Goal: Find specific page/section: Find specific page/section

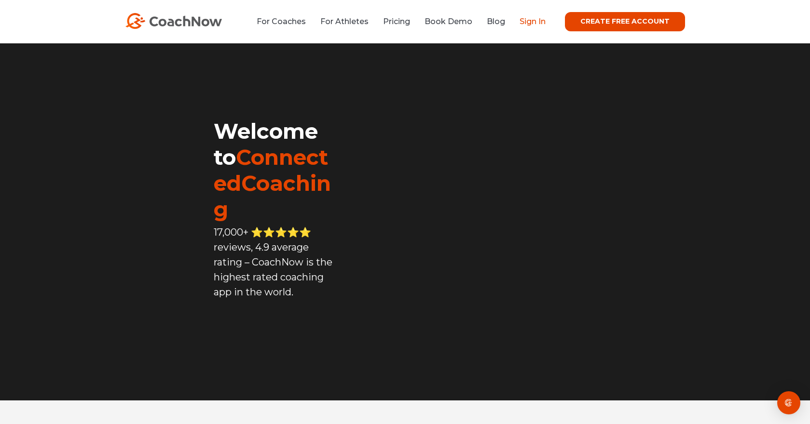
click at [531, 22] on link "Sign In" at bounding box center [532, 21] width 26 height 9
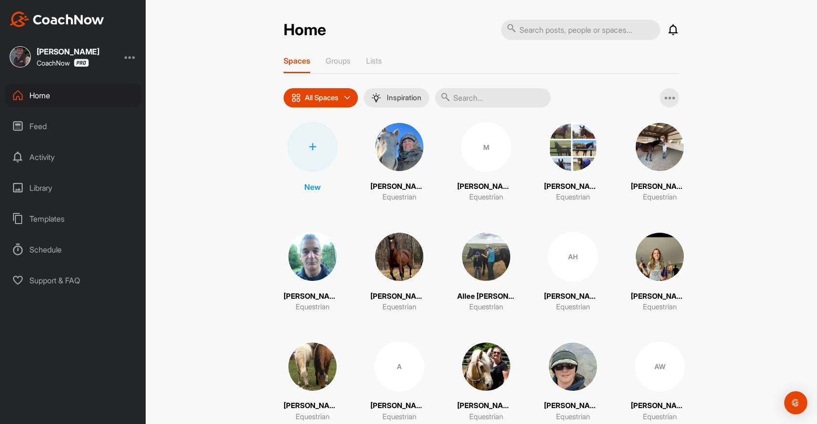
click at [466, 100] on input "text" at bounding box center [493, 97] width 116 height 19
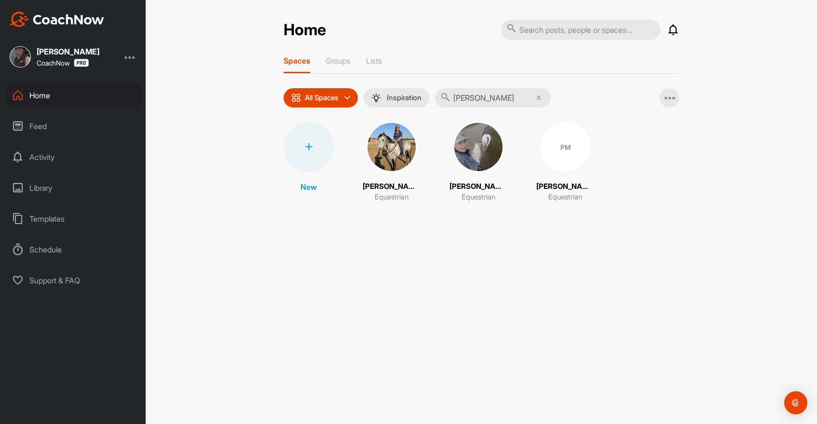
type input "miller"
click at [545, 186] on p "[PERSON_NAME]" at bounding box center [565, 186] width 58 height 11
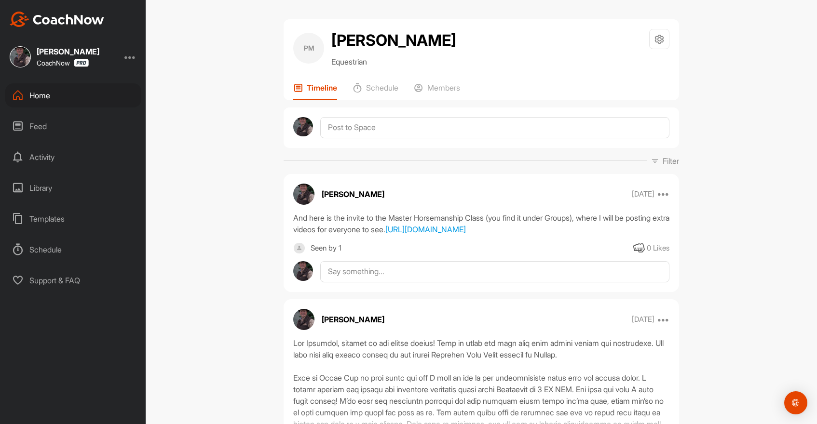
click at [45, 94] on div "Home" at bounding box center [73, 95] width 136 height 24
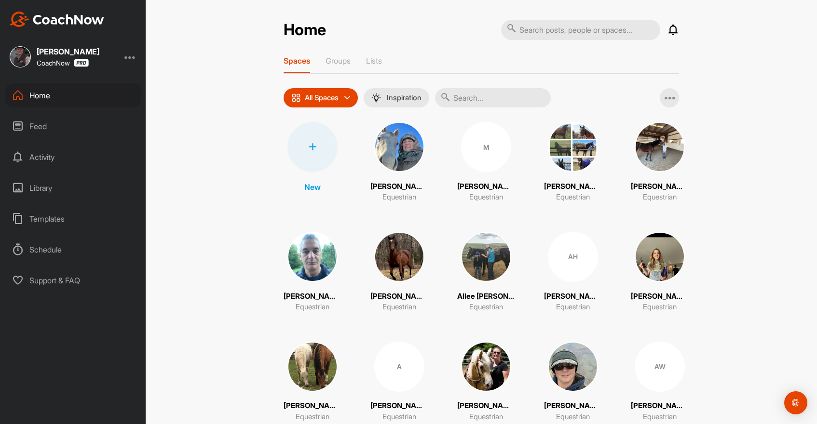
click at [462, 96] on input "text" at bounding box center [493, 97] width 116 height 19
type input "sanker"
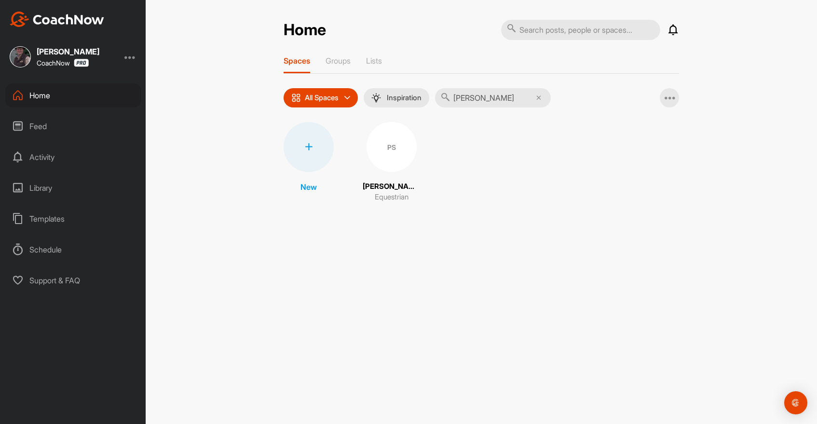
click at [393, 183] on p "Priscilla Sanker" at bounding box center [392, 186] width 58 height 11
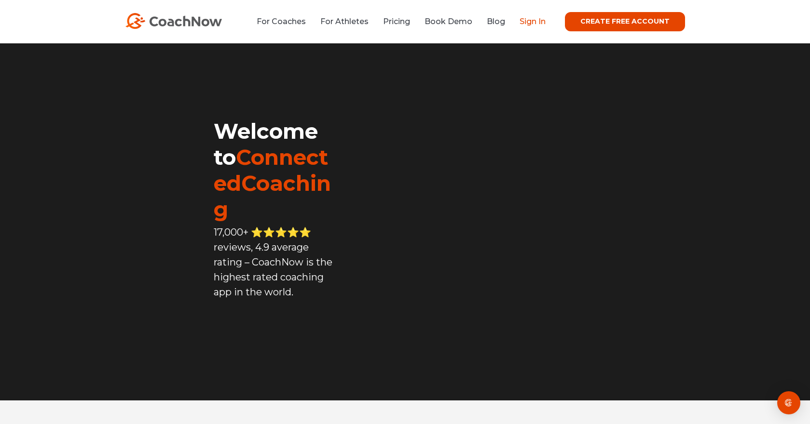
click at [532, 19] on link "Sign In" at bounding box center [532, 21] width 26 height 9
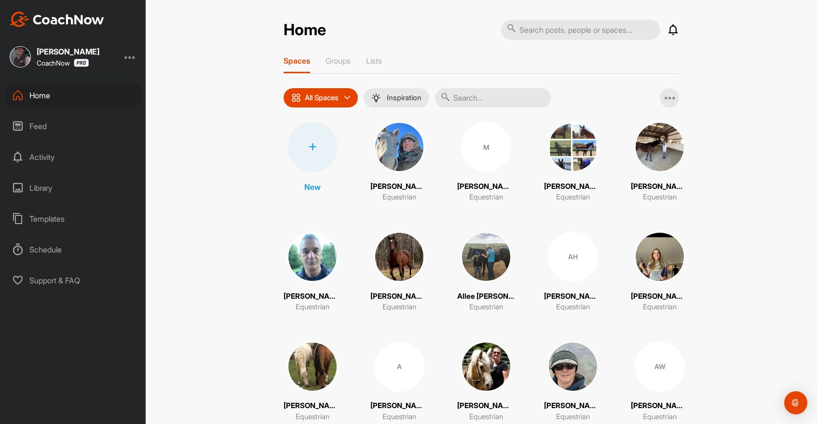
click at [472, 96] on input "text" at bounding box center [493, 97] width 116 height 19
type input "[PERSON_NAME]"
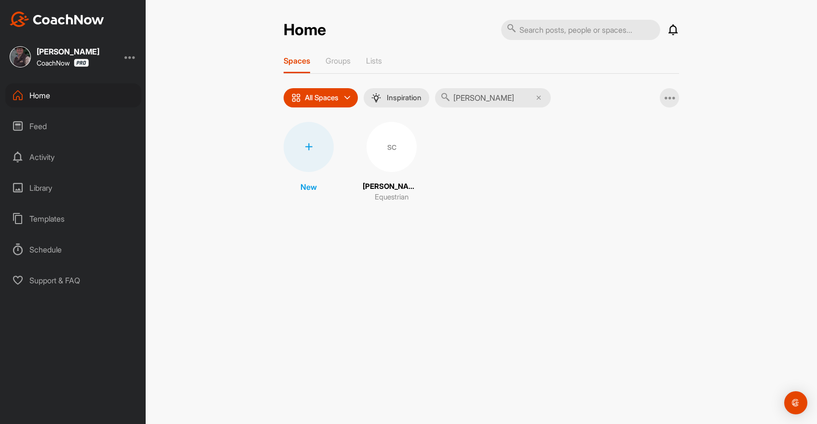
click at [397, 183] on p "[PERSON_NAME]" at bounding box center [392, 186] width 58 height 11
